Goal: Book appointment/travel/reservation

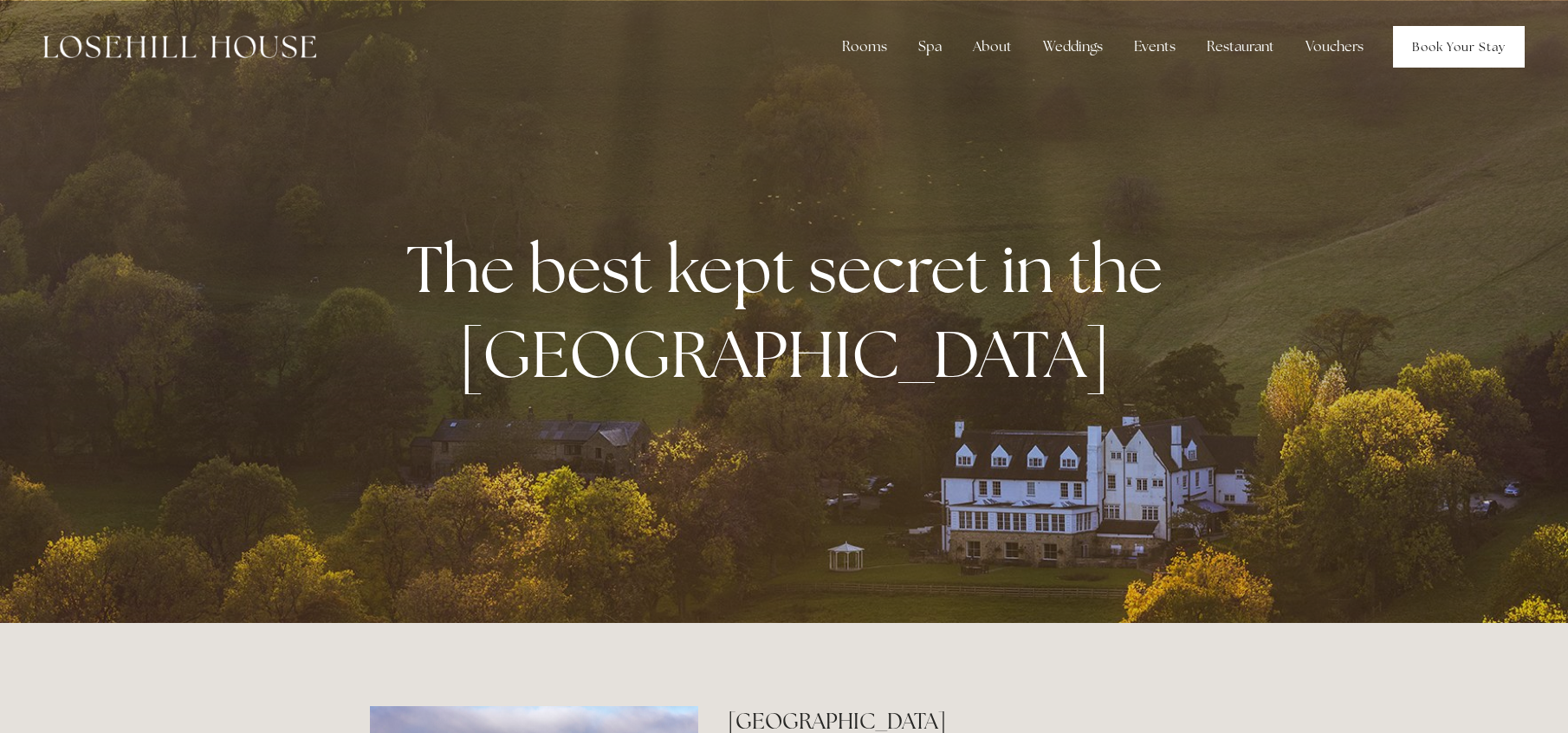
click at [1464, 53] on link "Book Your Stay" at bounding box center [1459, 47] width 132 height 42
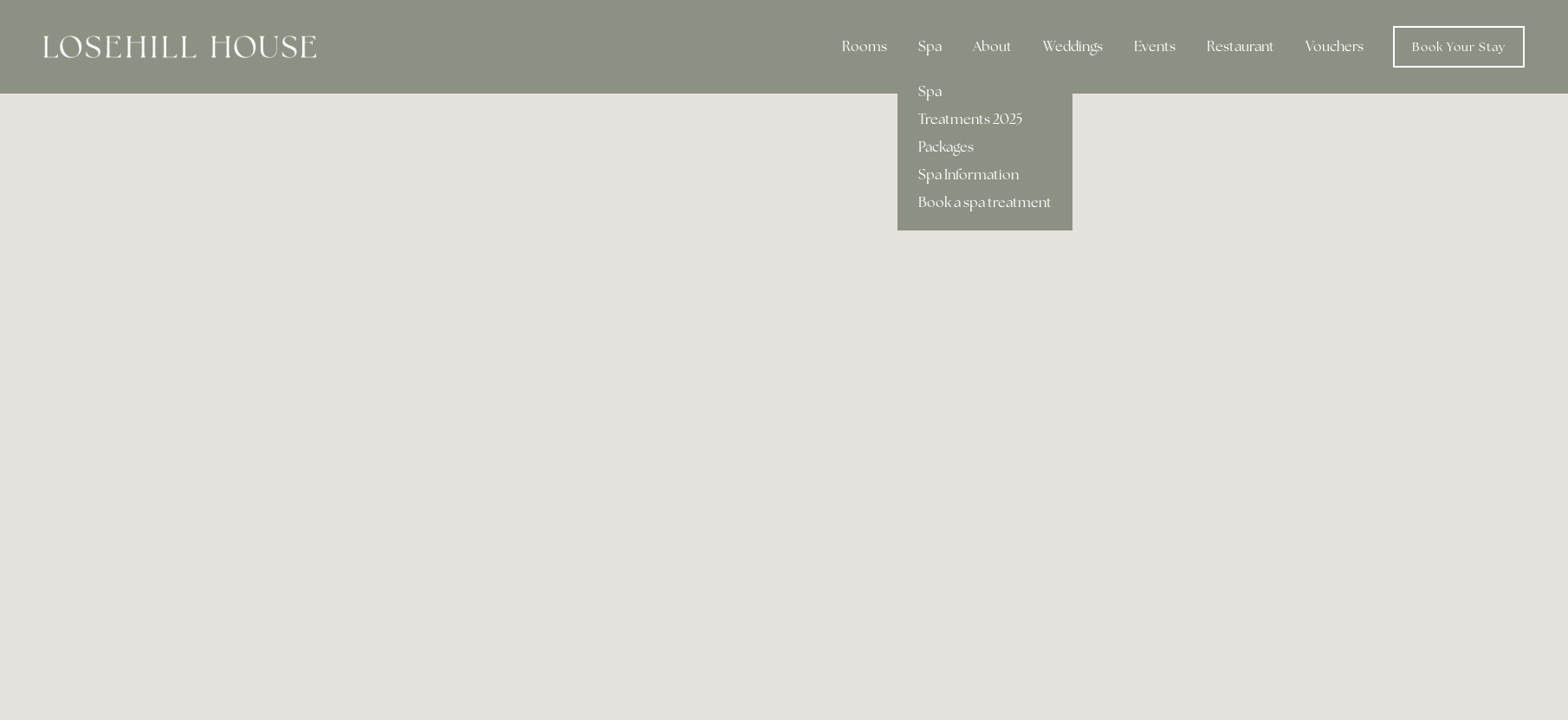
click at [939, 96] on link "Spa" at bounding box center [985, 92] width 175 height 28
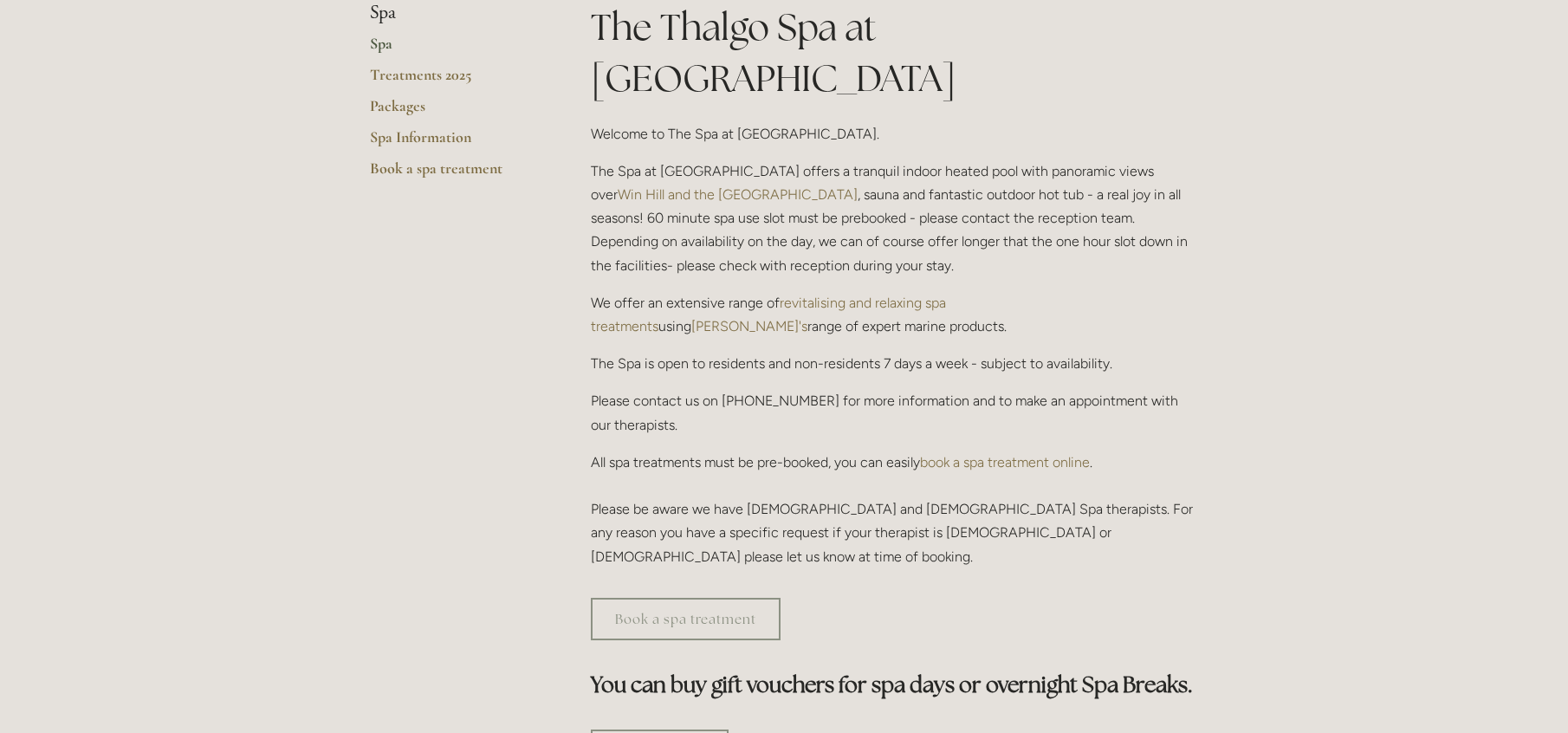
scroll to position [510, 0]
